Goal: Check status: Check status

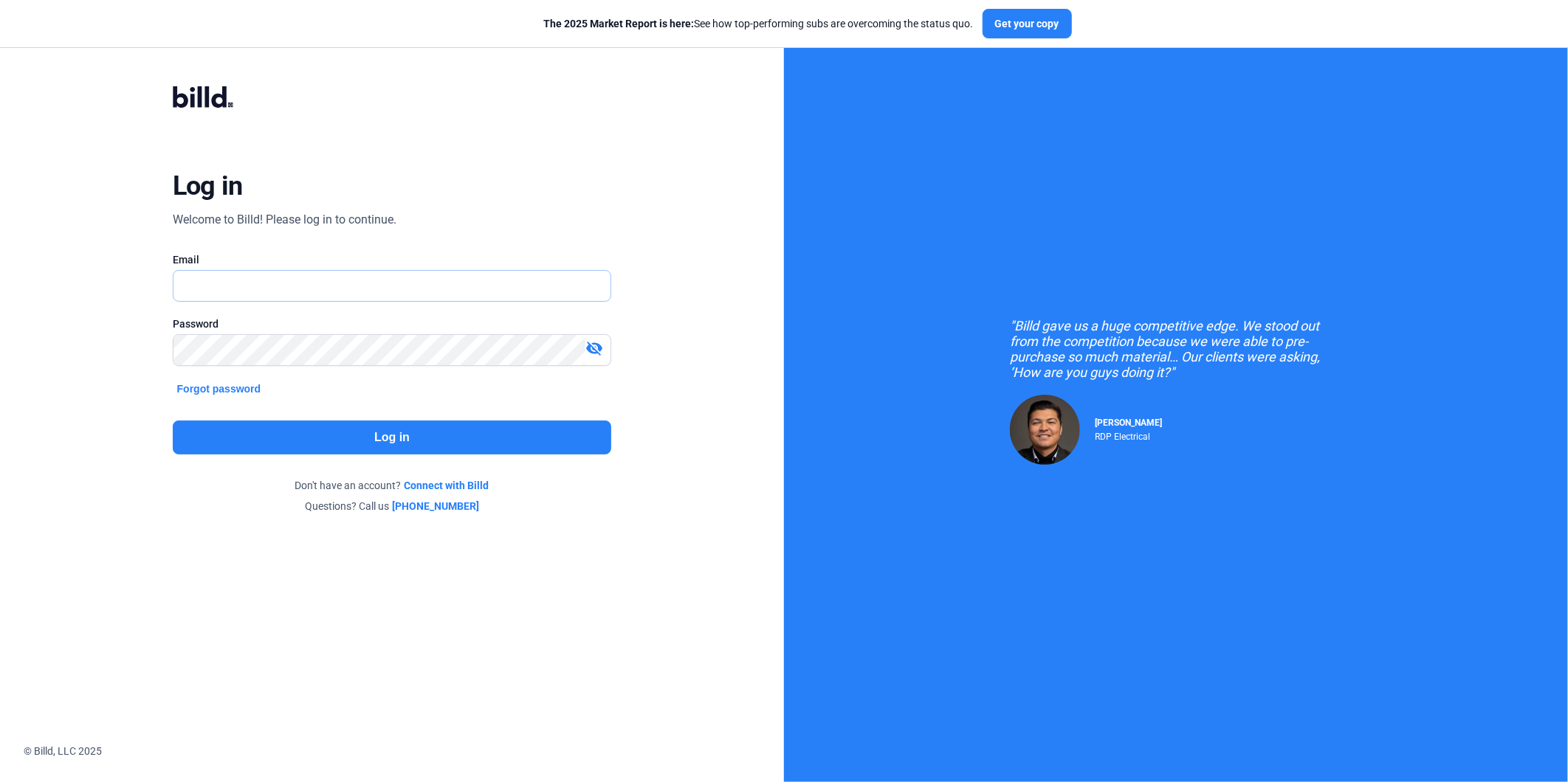
type input "[PERSON_NAME][EMAIL_ADDRESS][DOMAIN_NAME]"
click at [333, 446] on button "Log in" at bounding box center [392, 438] width 440 height 34
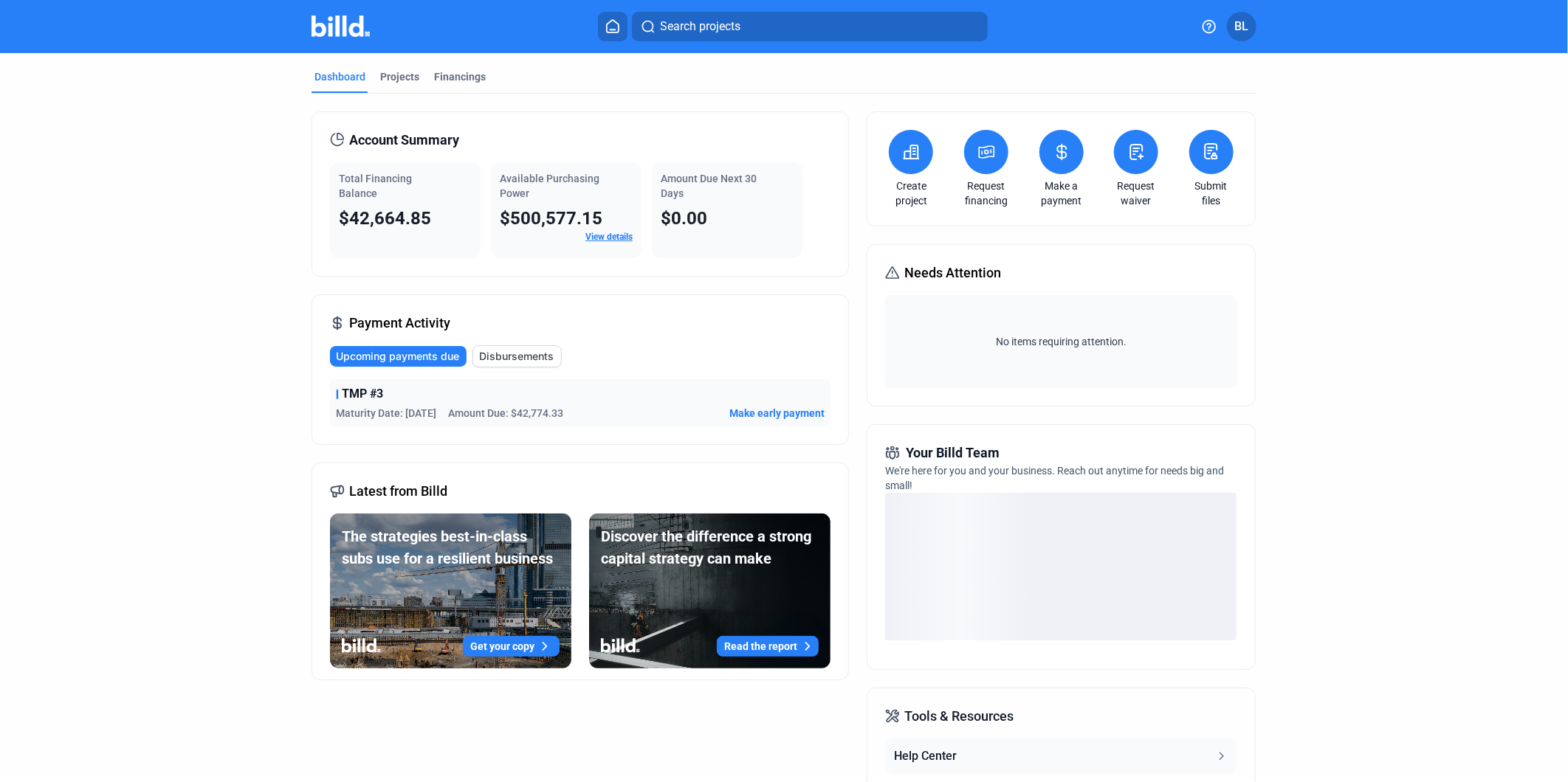
click at [512, 354] on span "Disbursements" at bounding box center [516, 356] width 74 height 14
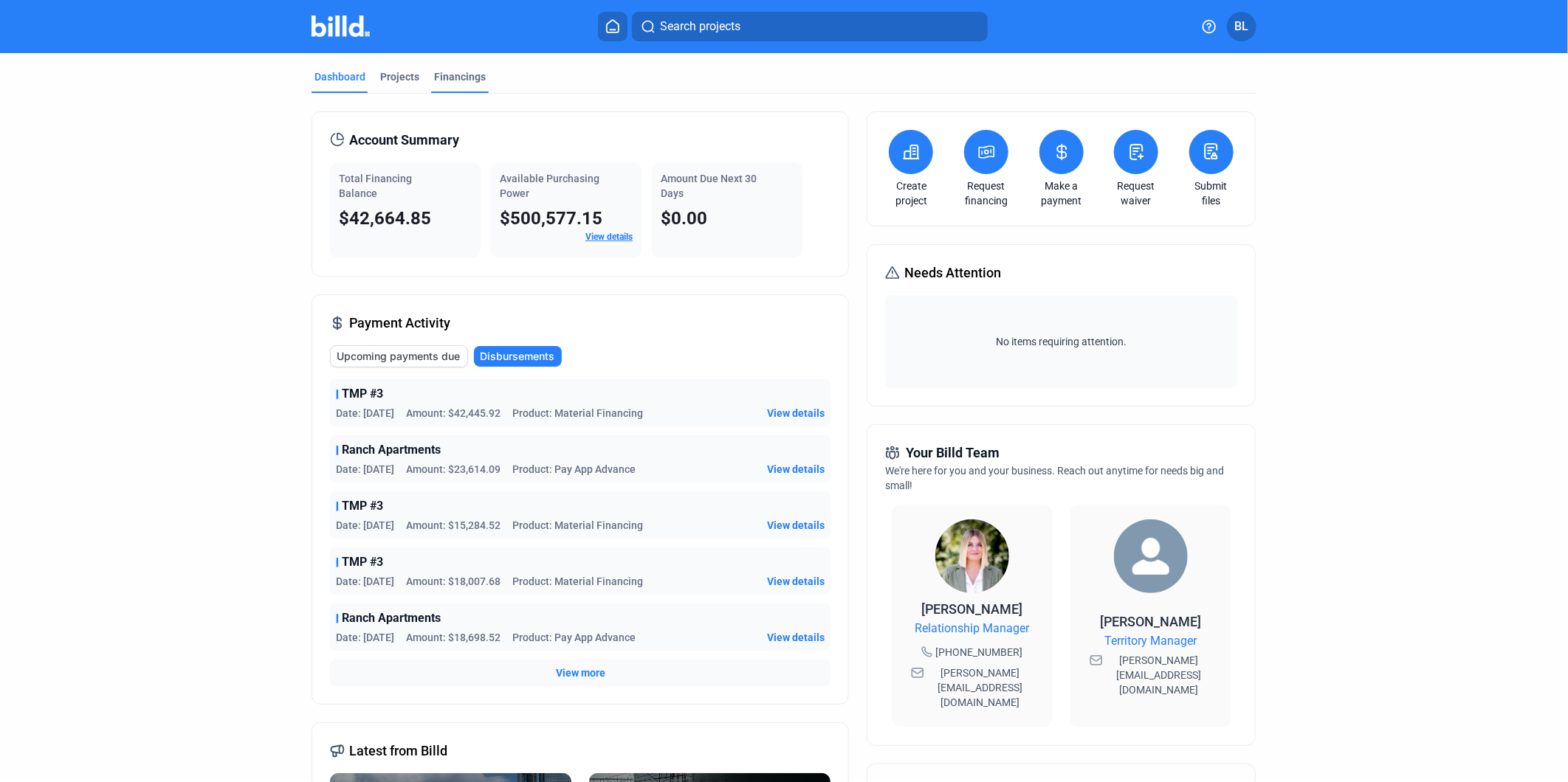
click at [446, 78] on div "Financings" at bounding box center [459, 76] width 51 height 14
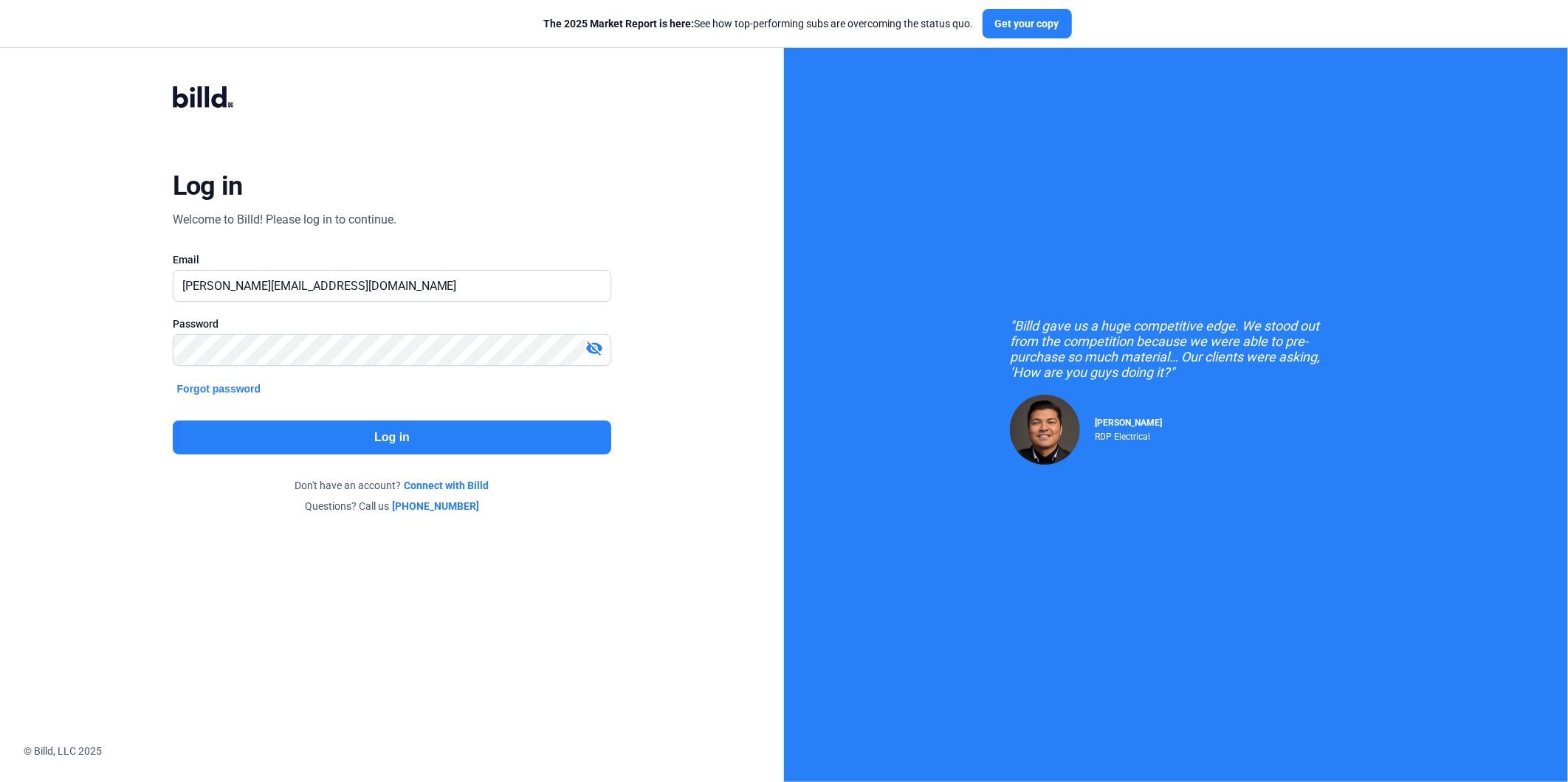
click at [372, 445] on button "Log in" at bounding box center [392, 438] width 440 height 34
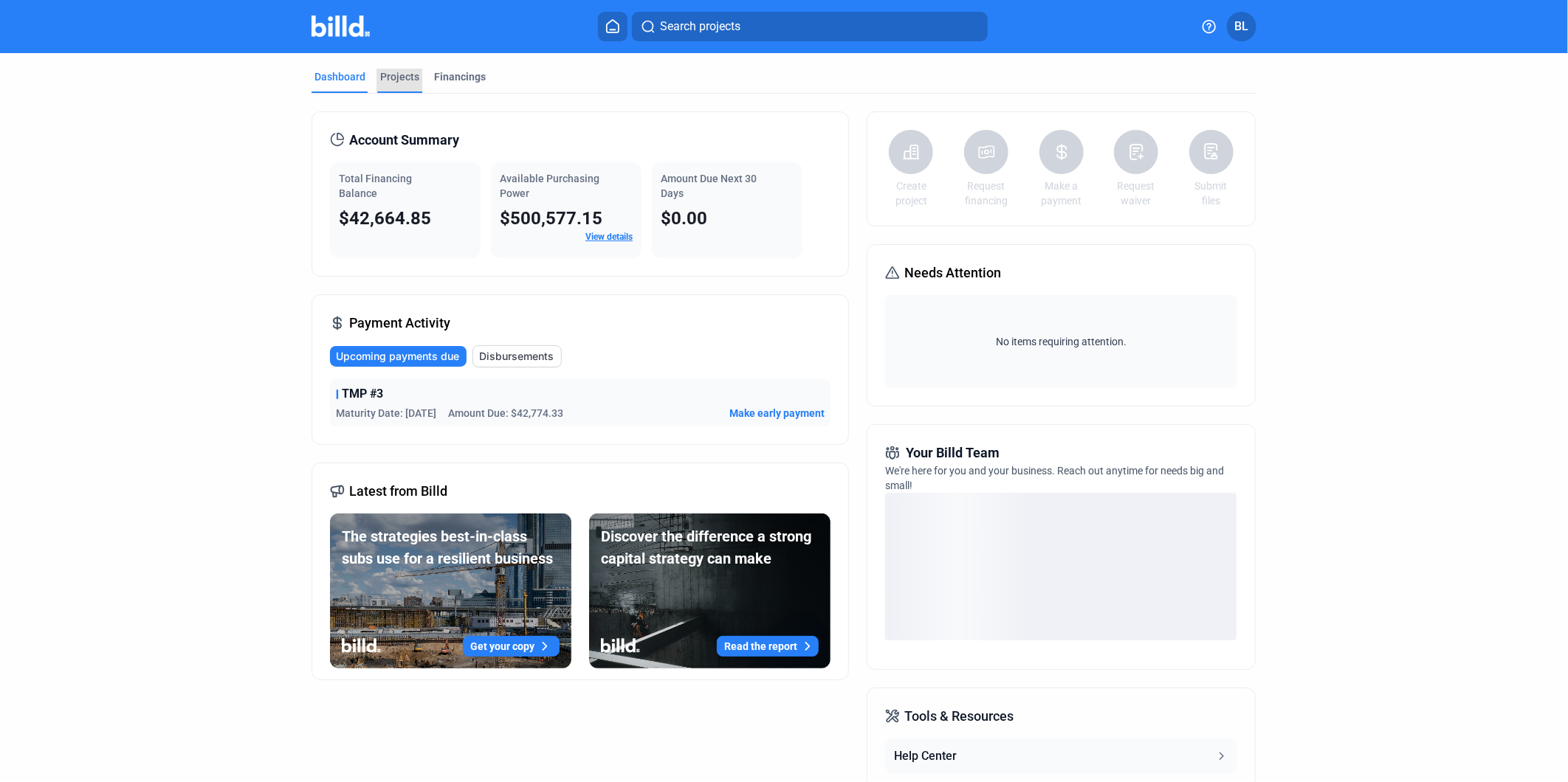
click at [393, 75] on div "Projects" at bounding box center [400, 76] width 39 height 14
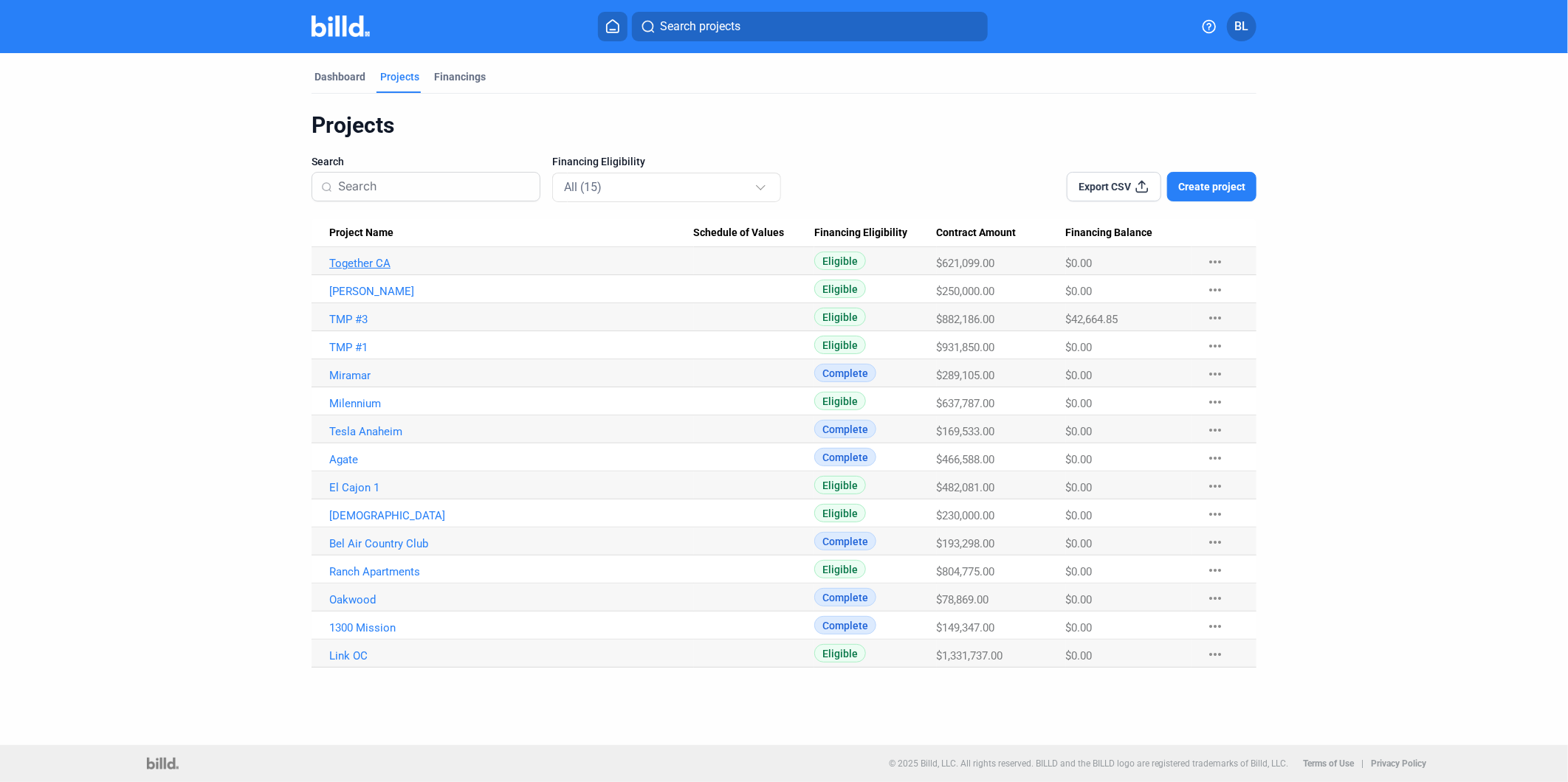
click at [352, 260] on link "Together CA" at bounding box center [511, 263] width 365 height 13
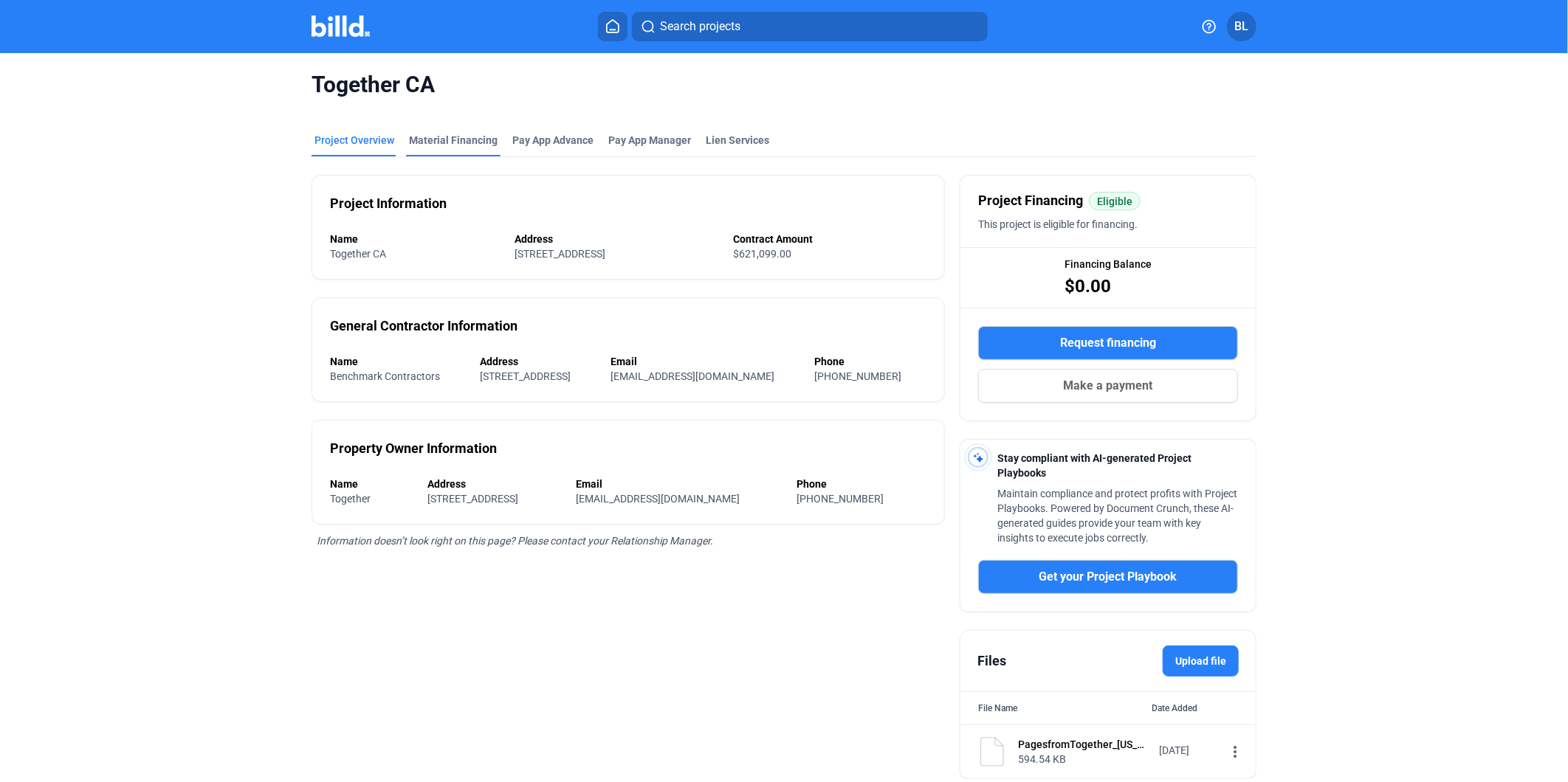
click at [451, 137] on div "Material Financing" at bounding box center [453, 139] width 89 height 14
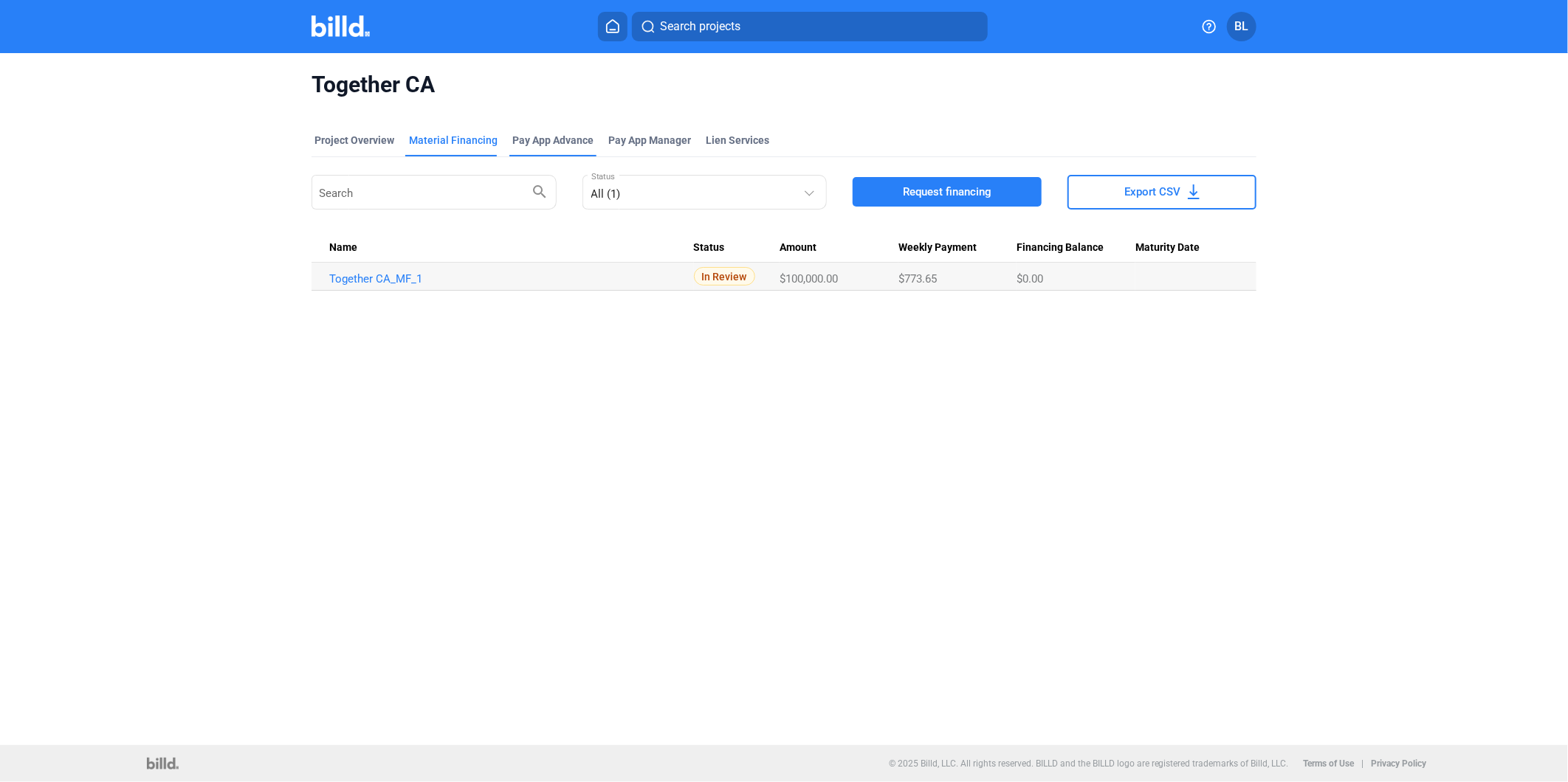
click at [548, 144] on div "Pay App Advance" at bounding box center [553, 139] width 81 height 14
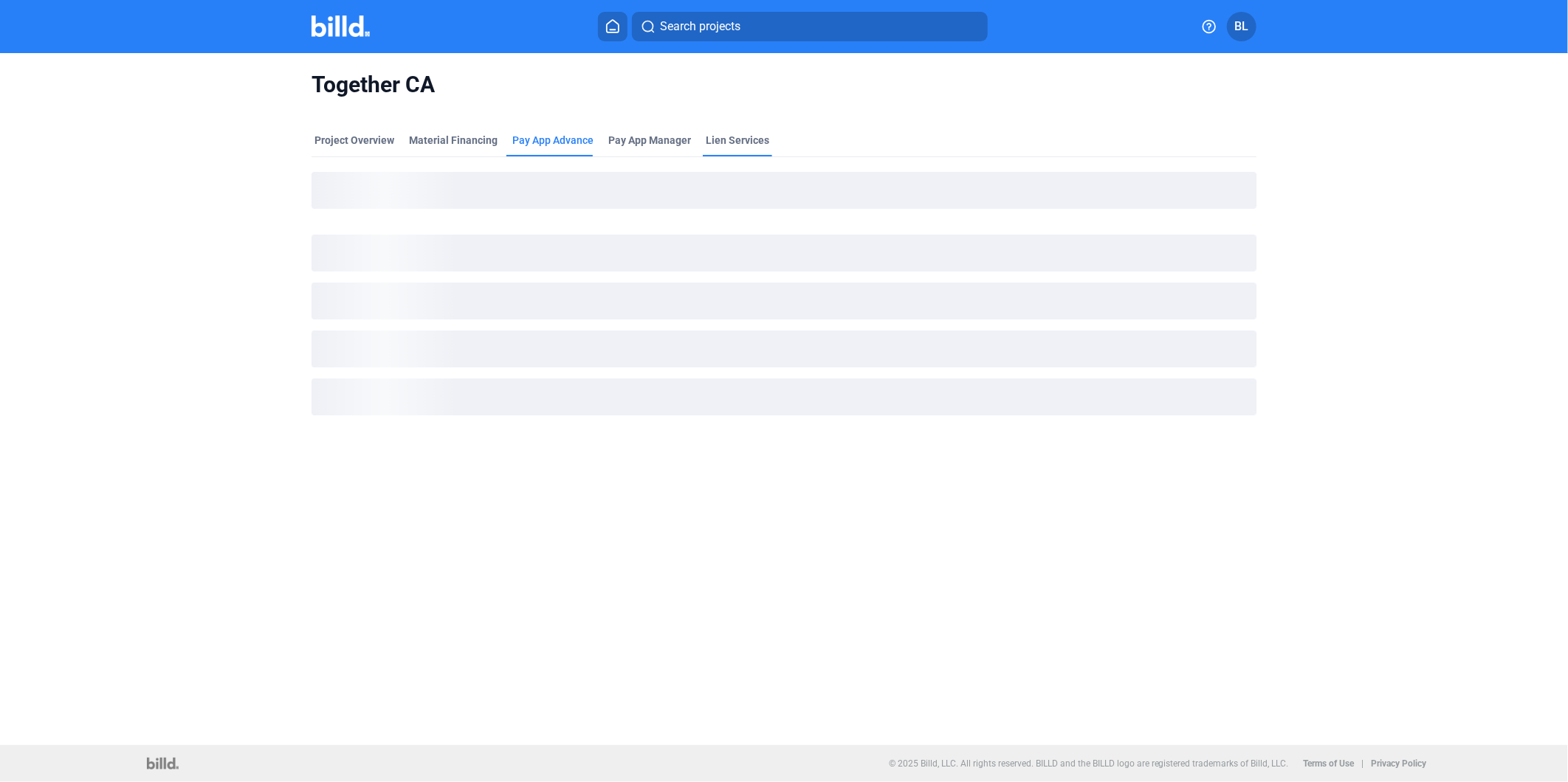
click at [746, 138] on div "Lien Services" at bounding box center [737, 139] width 63 height 14
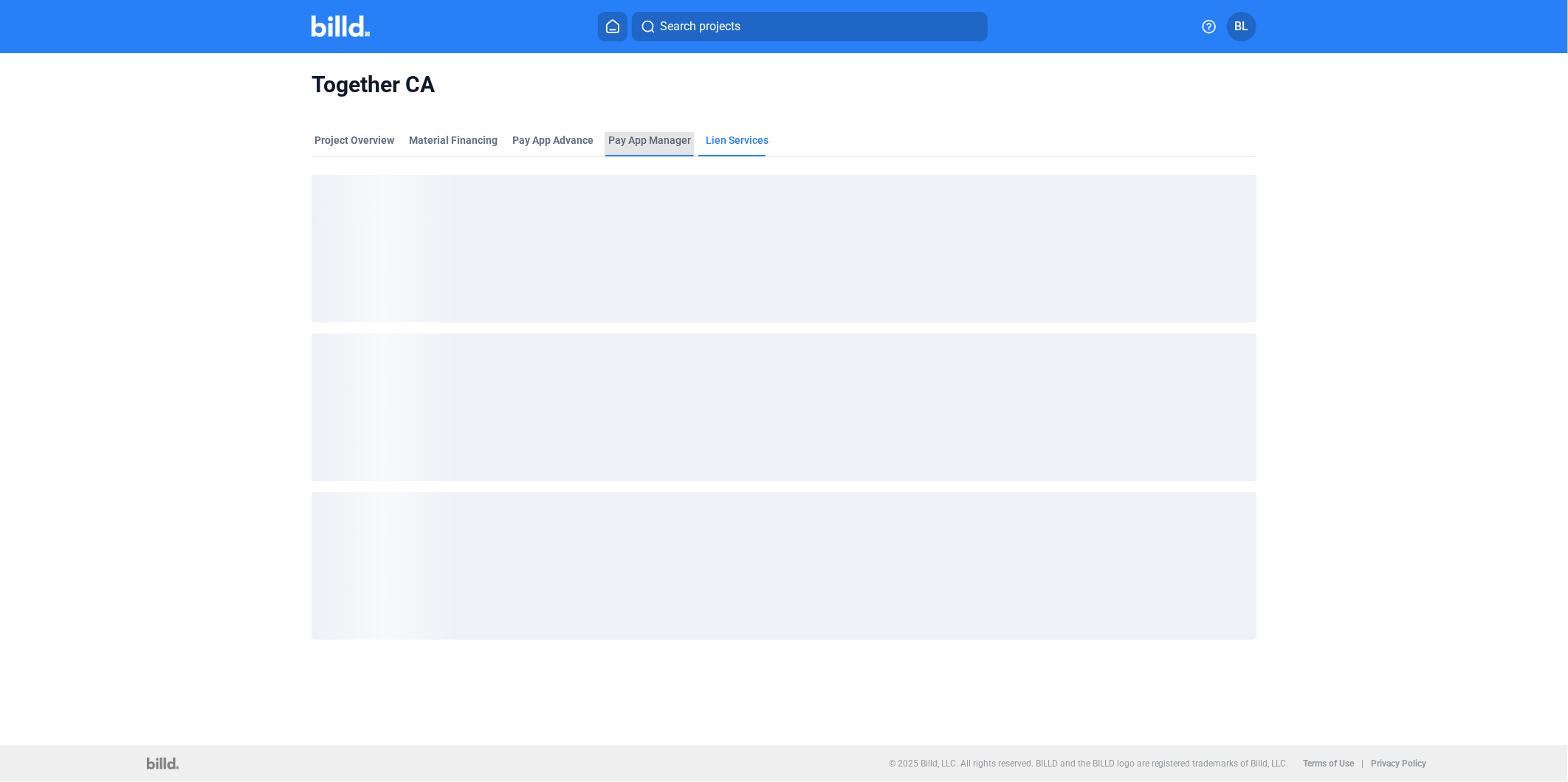
click at [642, 135] on span "Pay App Manager" at bounding box center [650, 139] width 83 height 14
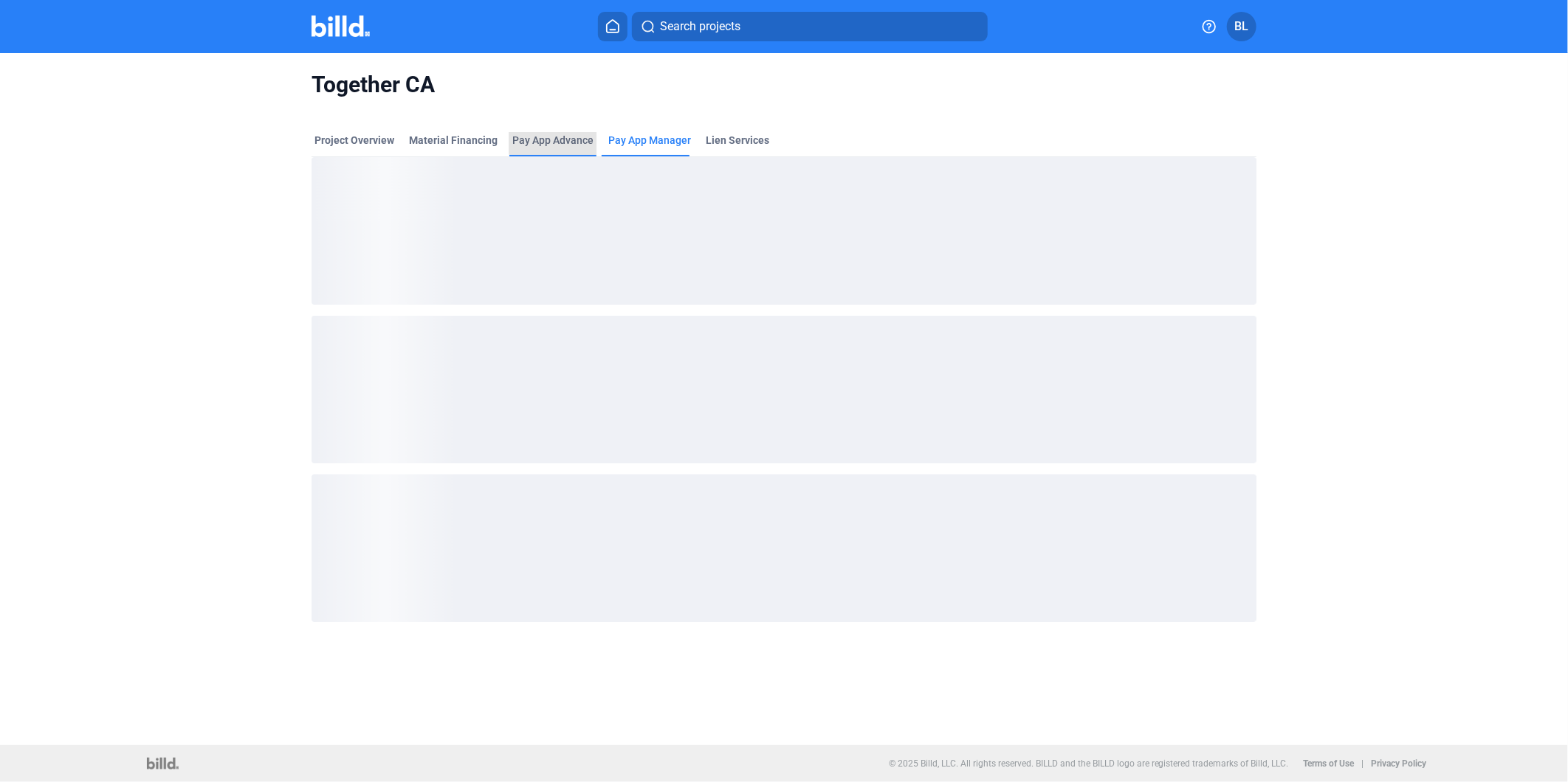
click at [565, 140] on div "Pay App Advance" at bounding box center [553, 139] width 81 height 14
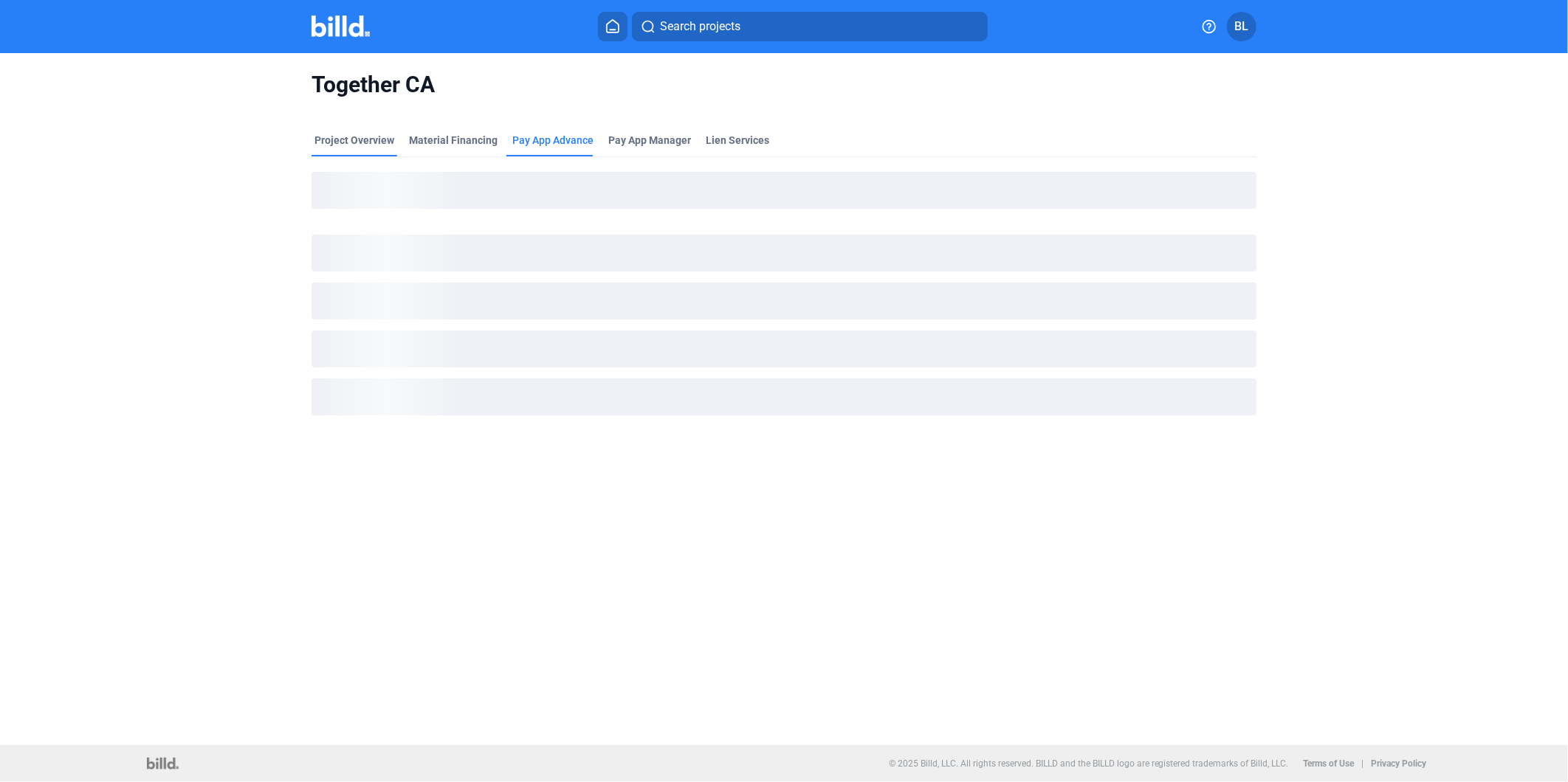
click at [333, 141] on div "Project Overview" at bounding box center [354, 139] width 79 height 14
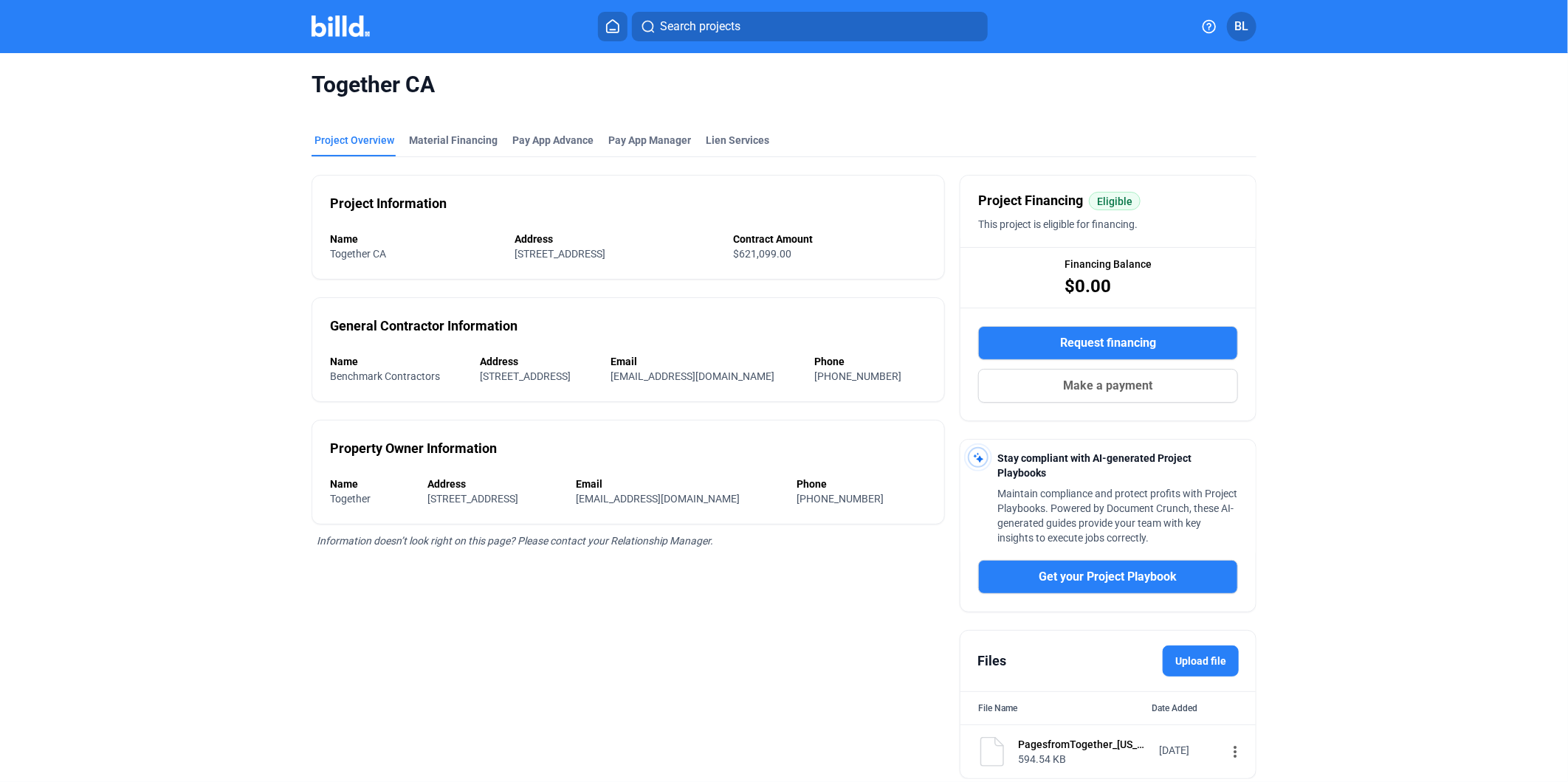
click at [344, 34] on img at bounding box center [340, 25] width 58 height 21
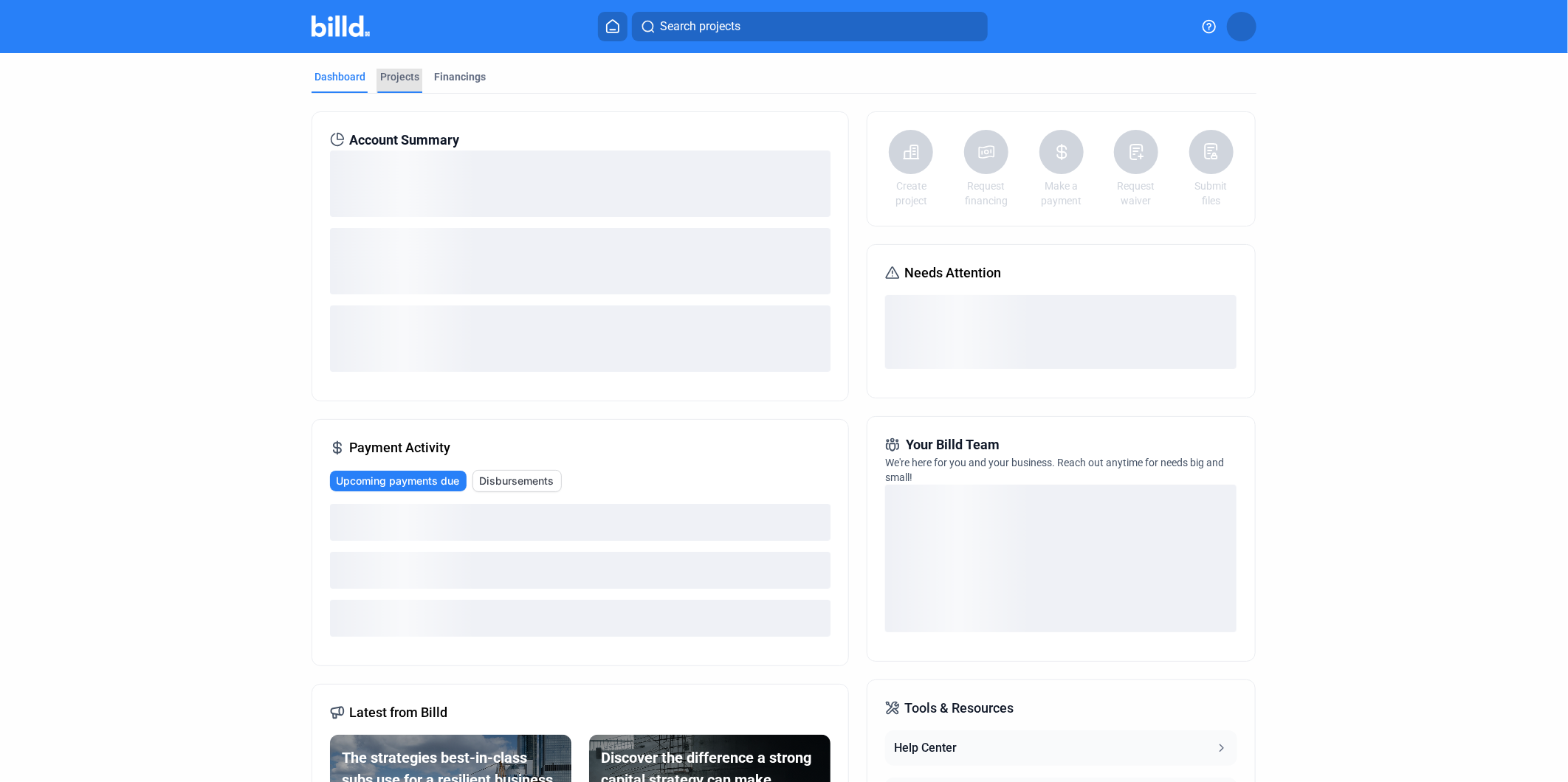
click at [387, 72] on div "Projects" at bounding box center [400, 76] width 39 height 14
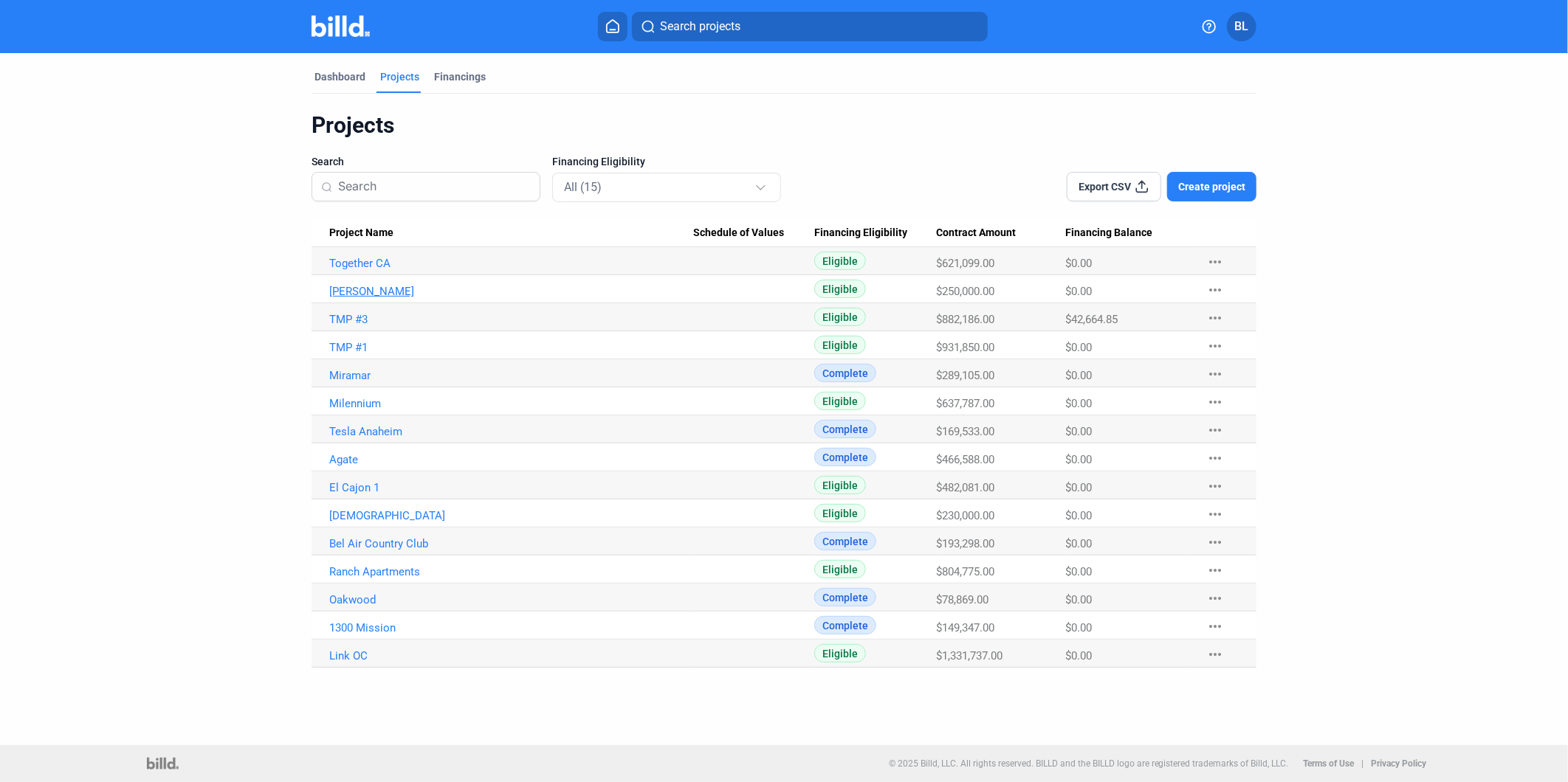
click at [357, 292] on link "[PERSON_NAME]" at bounding box center [511, 292] width 365 height 13
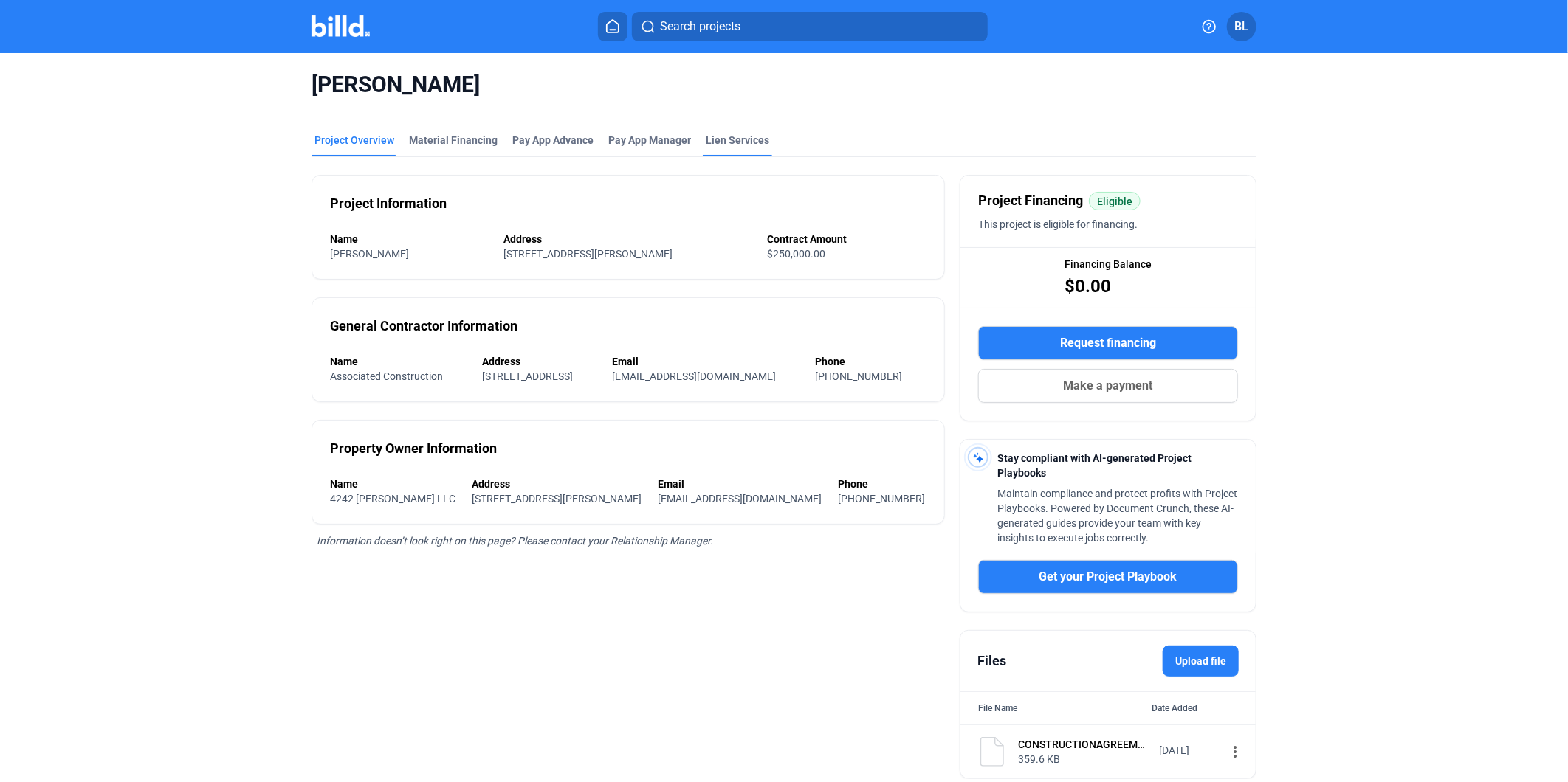
click at [734, 143] on div "Lien Services" at bounding box center [737, 139] width 63 height 14
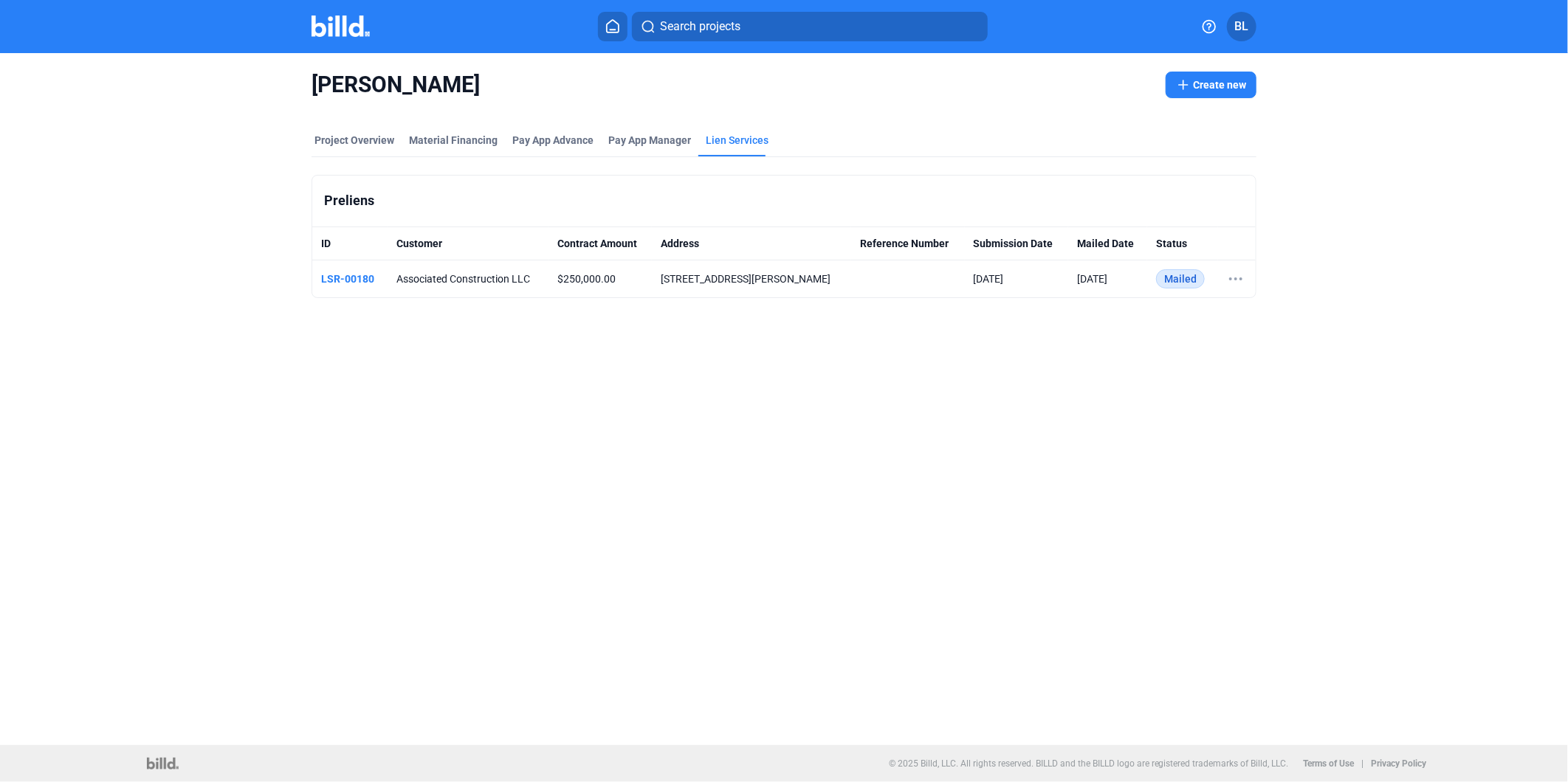
click at [1252, 280] on td at bounding box center [1237, 279] width 38 height 38
click at [1230, 280] on icon at bounding box center [1235, 278] width 18 height 18
click at [1248, 304] on button "View Details" at bounding box center [1327, 307] width 207 height 35
click at [562, 144] on div "Pay App Advance" at bounding box center [553, 139] width 81 height 14
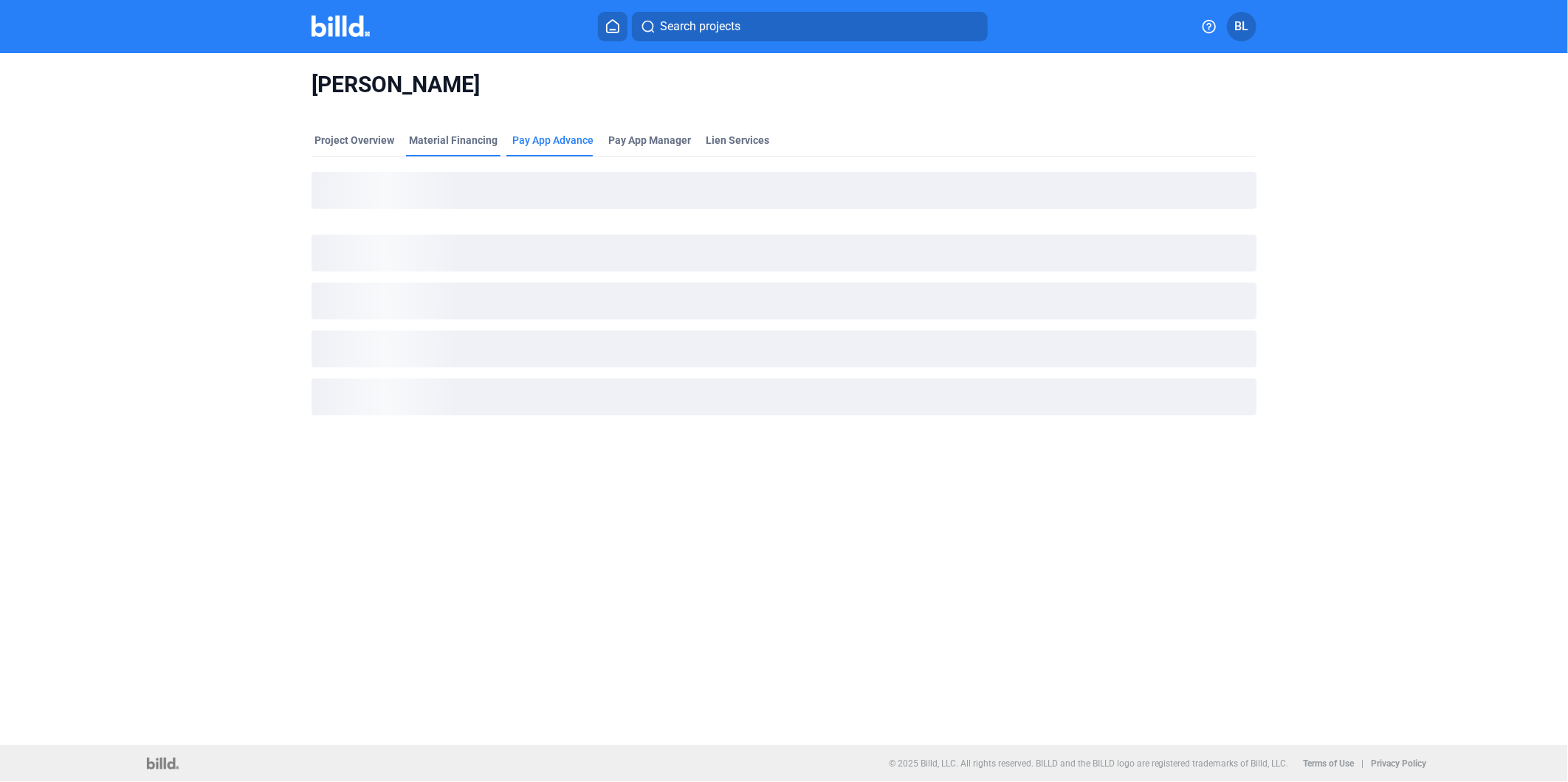
click at [481, 143] on div "Material Financing" at bounding box center [453, 139] width 89 height 14
click at [352, 142] on div "Project Overview" at bounding box center [354, 139] width 79 height 14
